Goal: Task Accomplishment & Management: Manage account settings

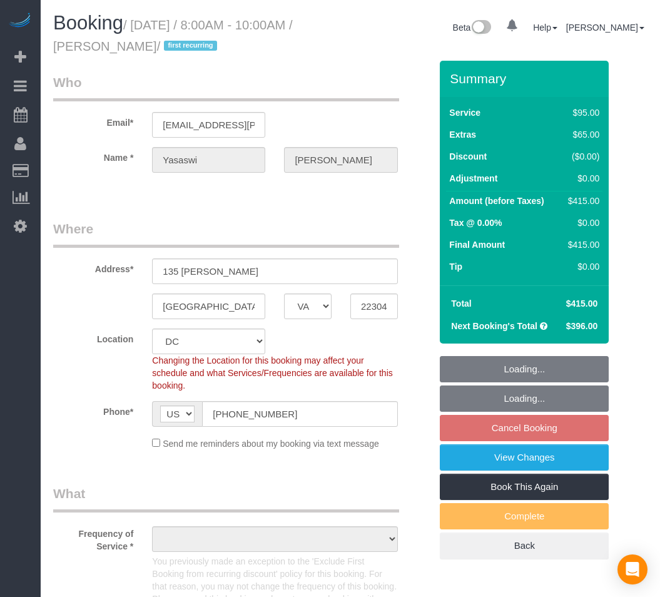
select select "VA"
select select "string:fspay-f3267253-49ae-4b31-b151-66768e708bf0"
select select "2501"
select select "3"
select select "1"
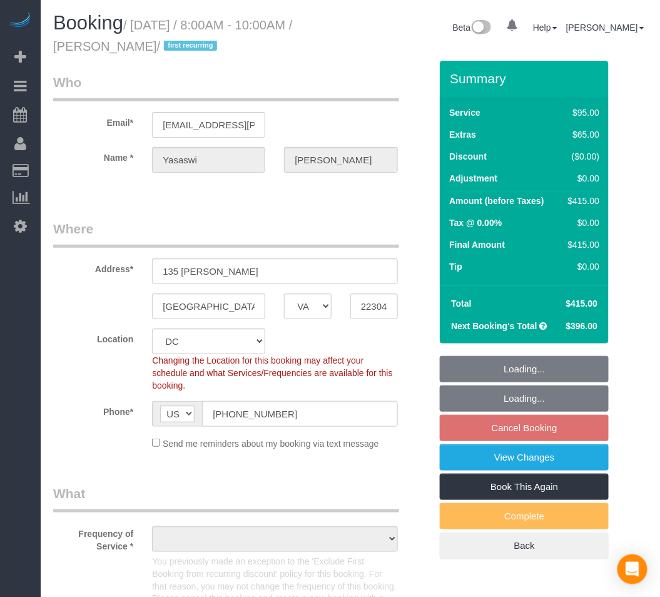
select select "number:5"
select select "number:27"
select select "number:42"
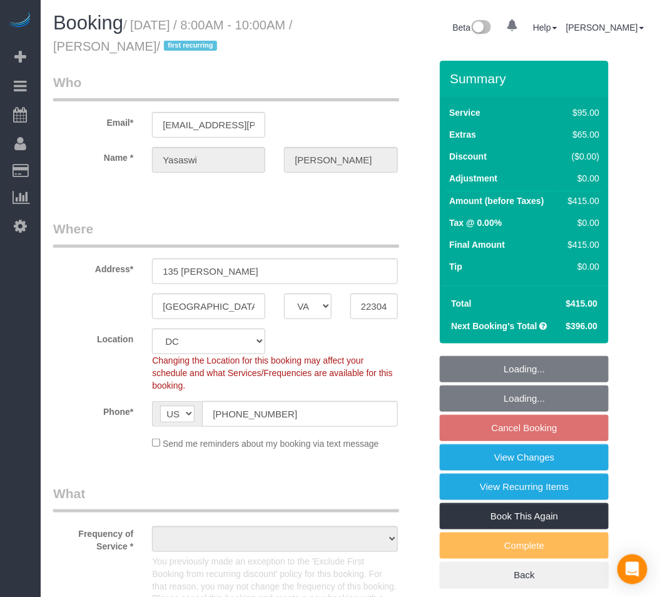
select select "object:9591"
select select "spot192"
select select "2501"
select select "3"
select select "1"
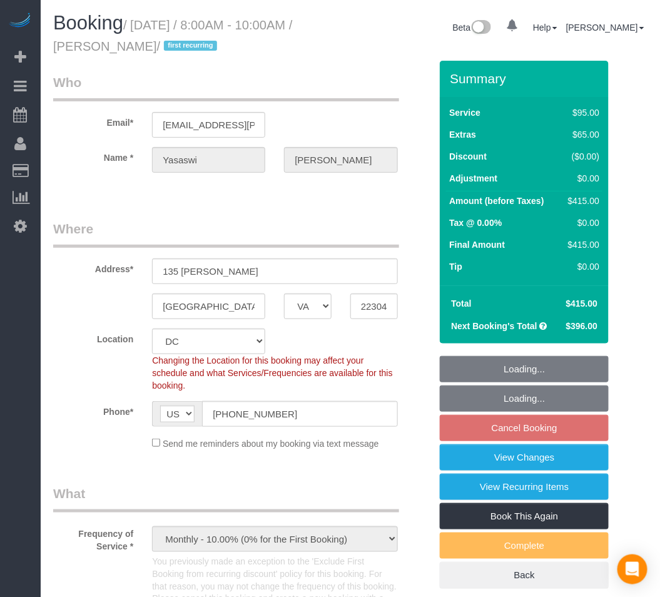
select select "object:9691"
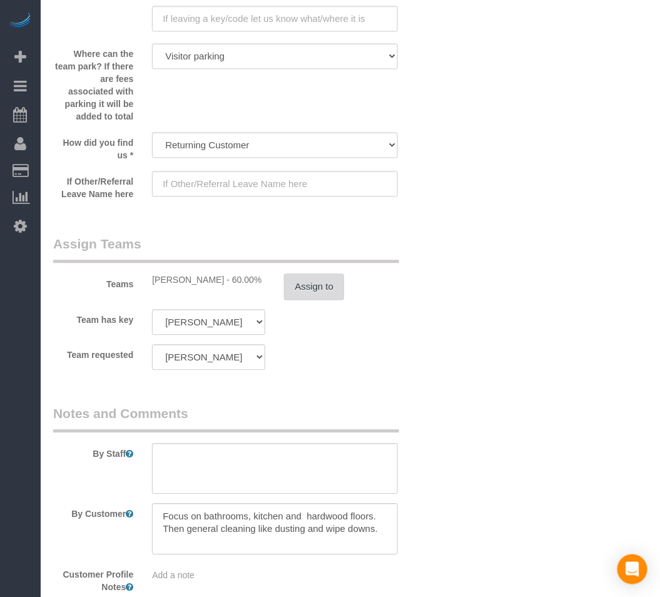
click at [300, 297] on button "Assign to" at bounding box center [314, 286] width 60 height 26
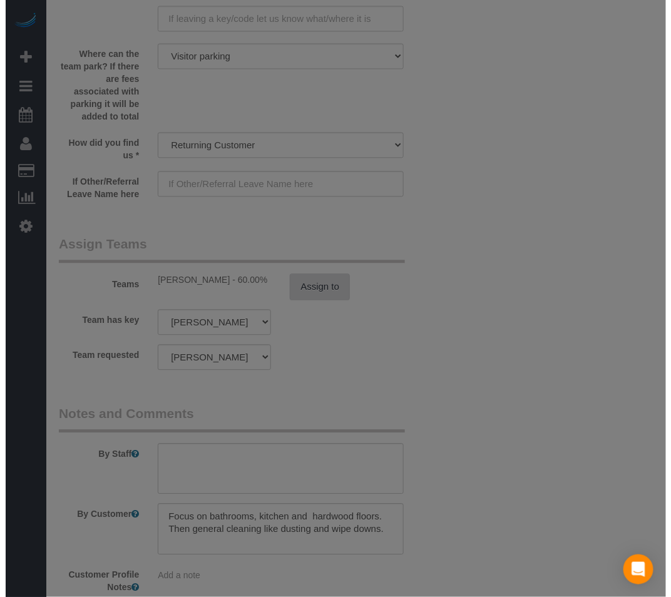
scroll to position [1794, 0]
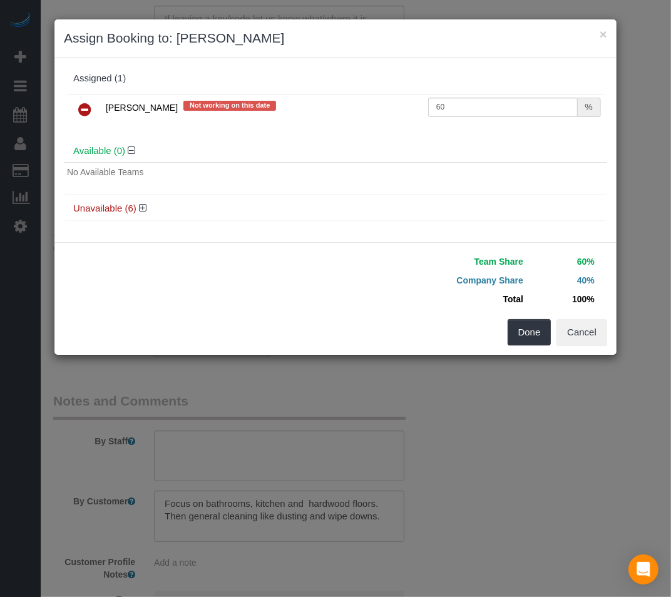
click at [73, 109] on link at bounding box center [84, 110] width 29 height 25
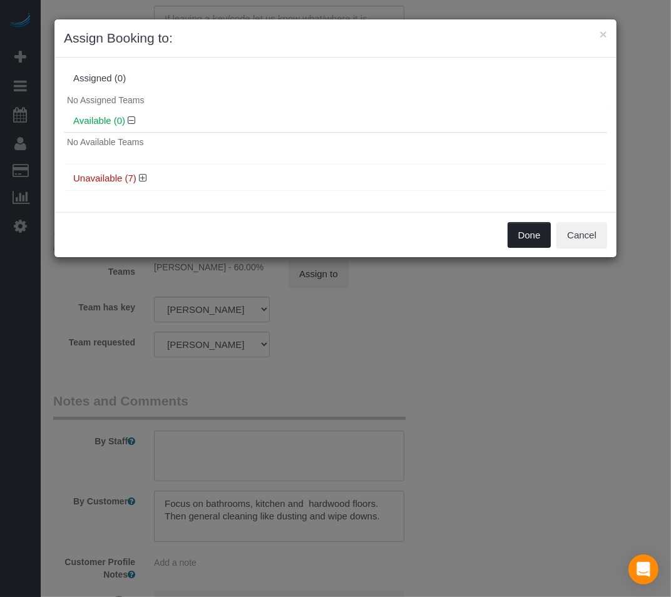
click at [518, 236] on button "Done" at bounding box center [529, 235] width 44 height 26
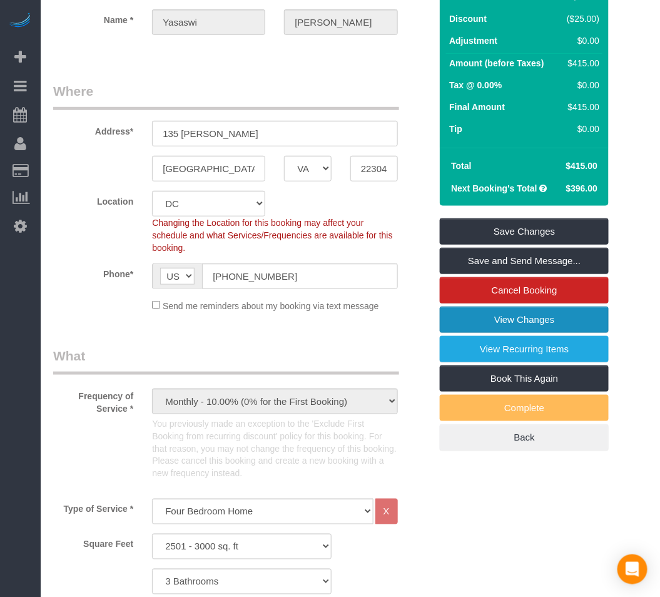
scroll to position [69, 0]
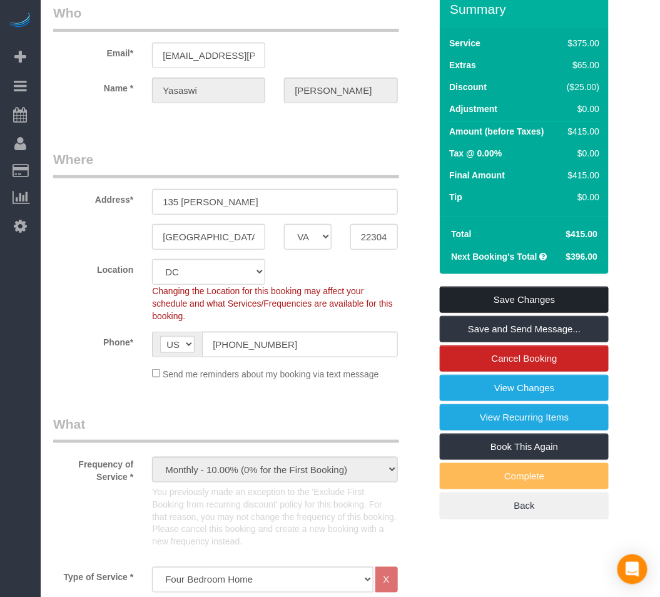
click at [517, 291] on link "Save Changes" at bounding box center [524, 299] width 169 height 26
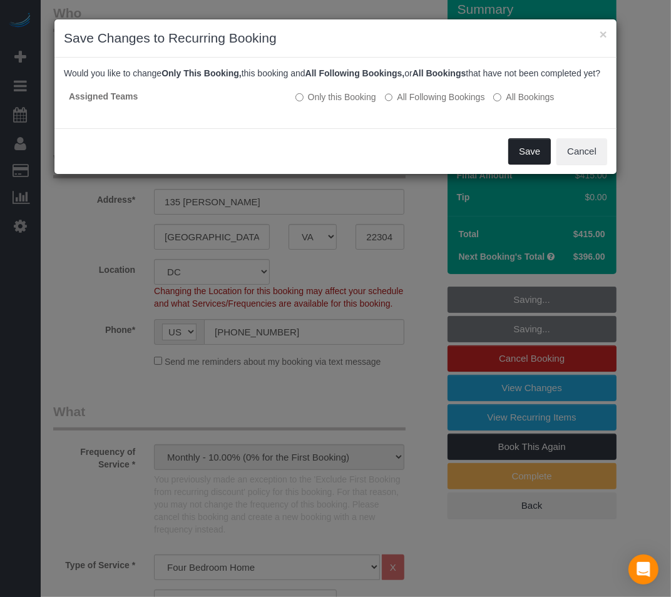
click at [520, 156] on button "Save" at bounding box center [529, 151] width 43 height 26
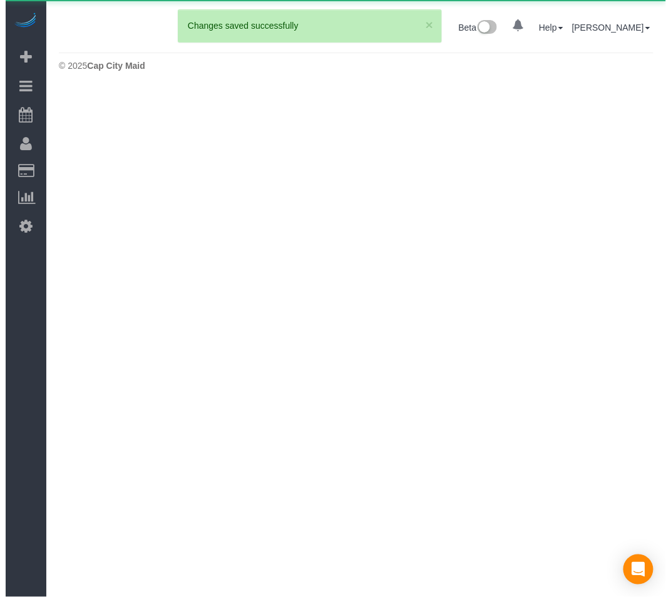
scroll to position [0, 0]
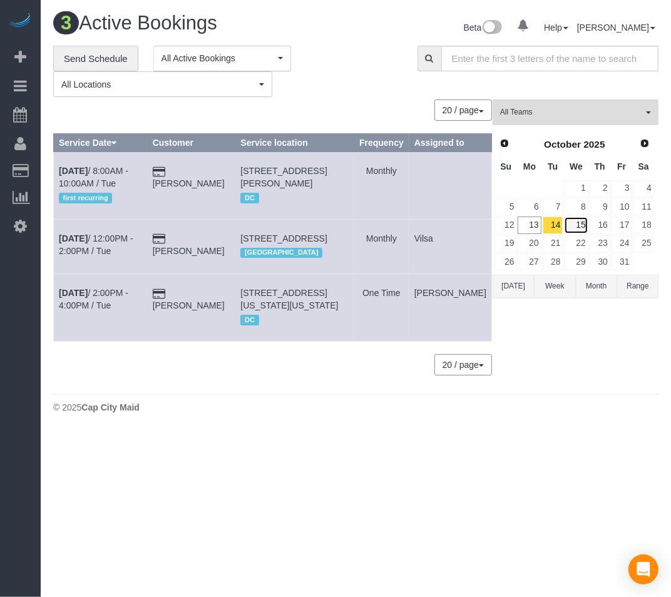
click at [579, 228] on link "15" at bounding box center [576, 224] width 24 height 17
